Goal: Register for event/course

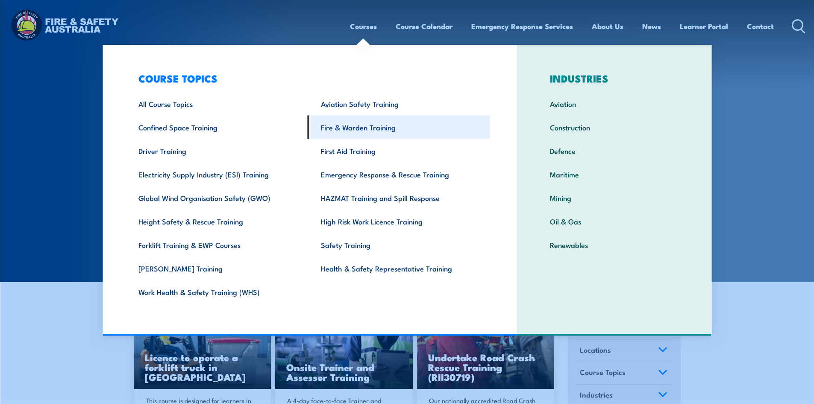
click at [339, 128] on link "Fire & Warden Training" at bounding box center [399, 126] width 182 height 23
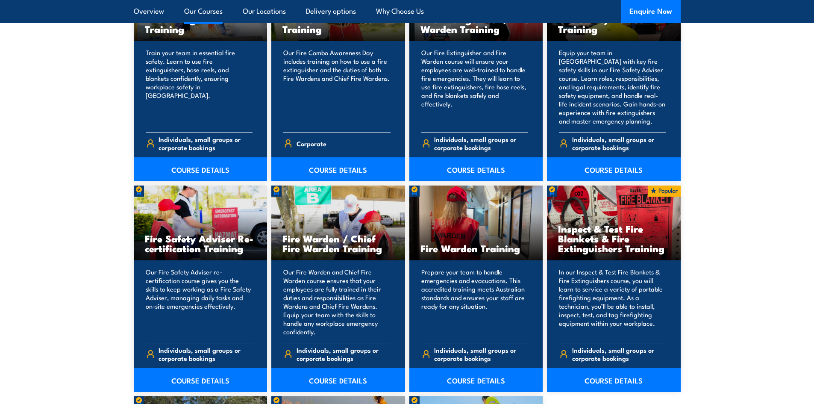
scroll to position [1025, 0]
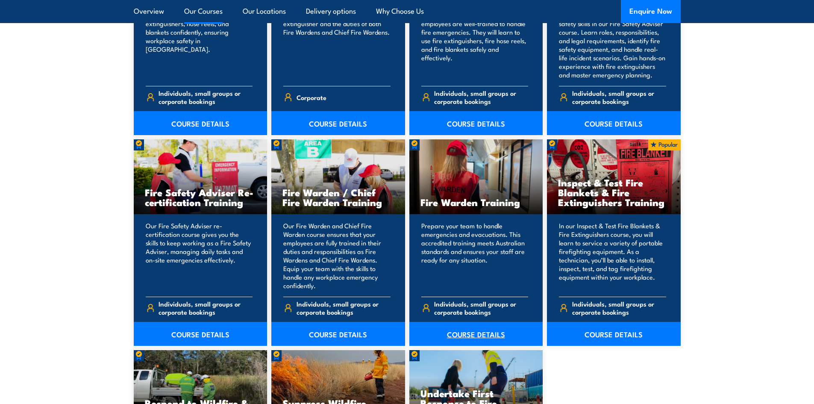
click at [461, 333] on link "COURSE DETAILS" at bounding box center [476, 334] width 134 height 24
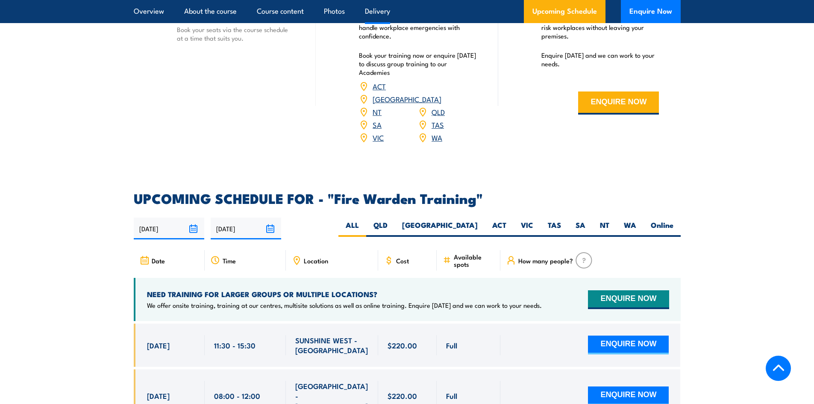
scroll to position [1538, 0]
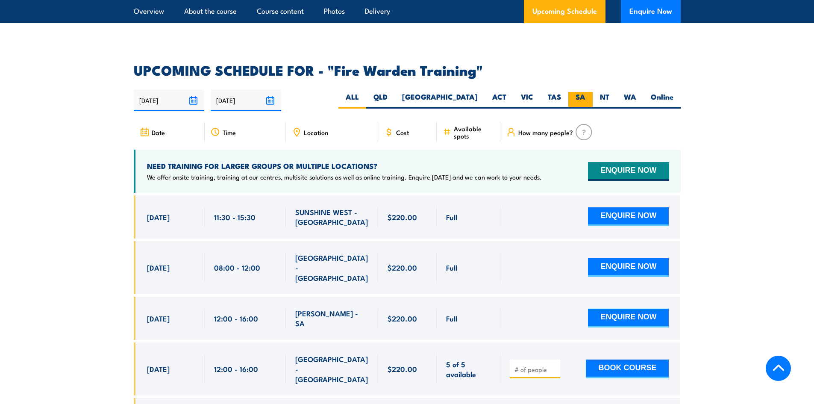
click at [575, 92] on label "SA" at bounding box center [580, 100] width 24 height 17
click at [585, 92] on input "SA" at bounding box center [588, 95] width 6 height 6
radio input "true"
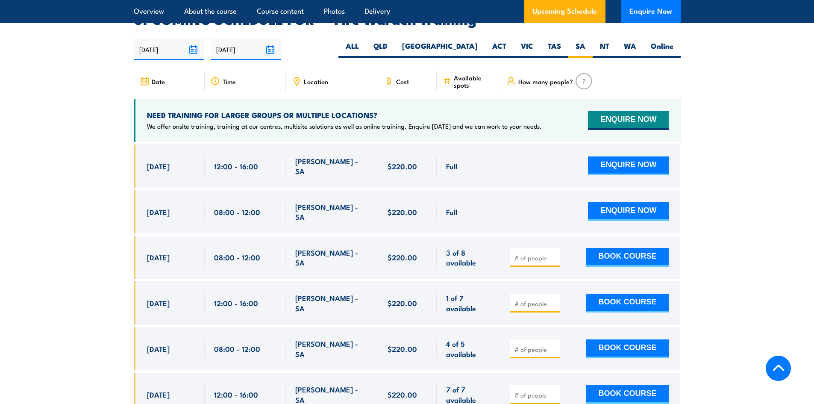
scroll to position [1674, 0]
